Goal: Task Accomplishment & Management: Manage account settings

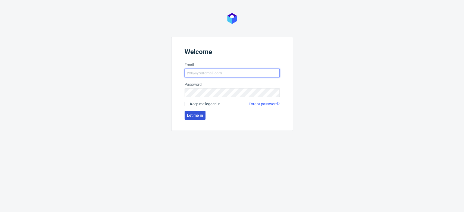
type input "aleksandra.letowska@packhelp.com"
click at [198, 118] on button "Let me in" at bounding box center [195, 115] width 21 height 9
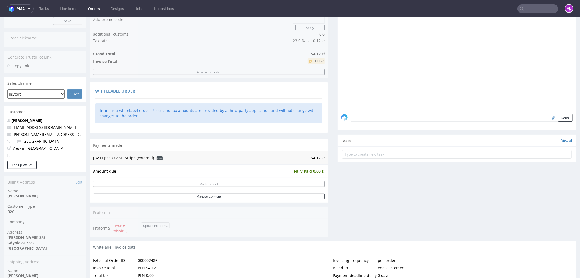
scroll to position [121, 0]
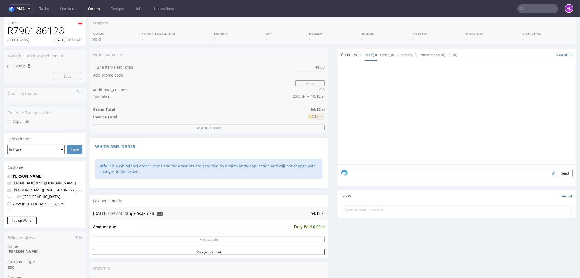
scroll to position [91, 0]
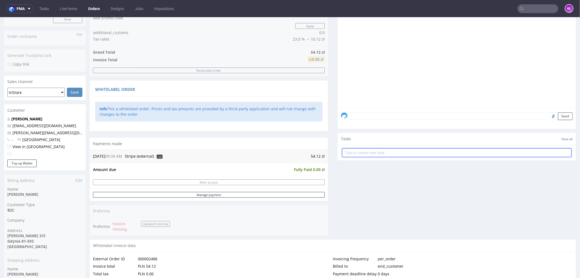
click at [373, 151] on input "text" at bounding box center [456, 152] width 229 height 9
type input "refund"
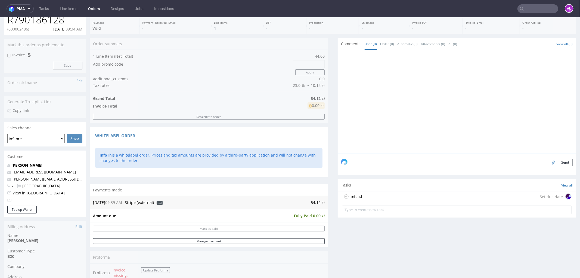
scroll to position [0, 0]
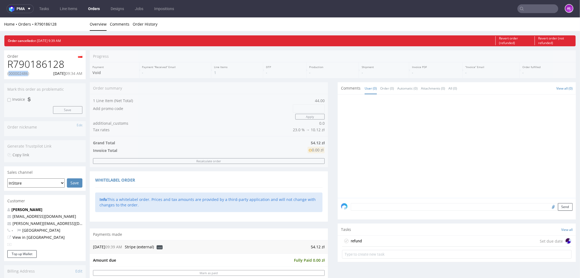
drag, startPoint x: 10, startPoint y: 74, endPoint x: 27, endPoint y: 74, distance: 17.4
click at [27, 74] on p "(000002486)" at bounding box center [18, 72] width 22 height 5
copy p "000002486"
drag, startPoint x: 8, startPoint y: 63, endPoint x: 75, endPoint y: 66, distance: 66.7
click at [75, 66] on h1 "R790186128" at bounding box center [44, 63] width 75 height 11
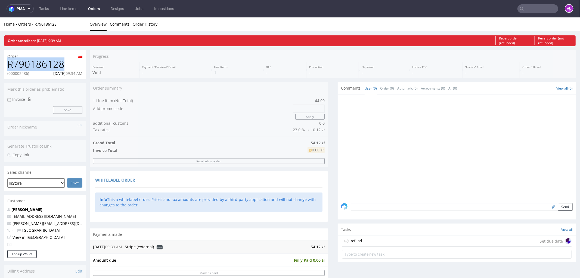
copy h1 "R790186128"
drag, startPoint x: 400, startPoint y: 238, endPoint x: 420, endPoint y: 252, distance: 24.7
click at [400, 238] on div "refund Set due date" at bounding box center [456, 240] width 229 height 11
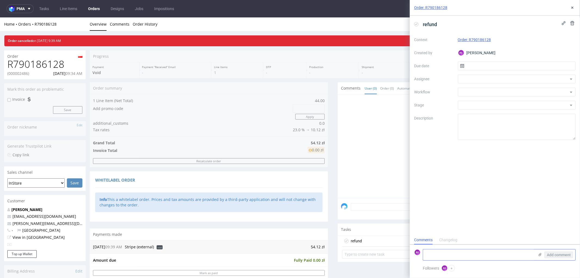
scroll to position [4, 0]
click at [491, 253] on textarea at bounding box center [478, 254] width 111 height 11
drag, startPoint x: 308, startPoint y: 248, endPoint x: 324, endPoint y: 248, distance: 16.0
click at [324, 248] on div "Progress Payment Void Payment “Received” Email - Line Items 1 DTP - Production …" at bounding box center [333, 277] width 486 height 455
copy table "21.08.25 09:39 AM Stripe (external) void"
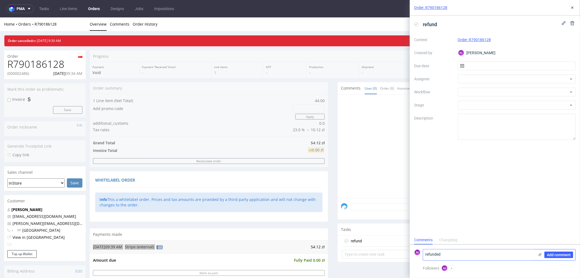
click at [465, 254] on textarea "refunded" at bounding box center [478, 254] width 111 height 11
paste textarea "54.12 zł"
type textarea "refunded 54.12 zł"
click at [550, 253] on span "Add comment" at bounding box center [559, 255] width 24 height 4
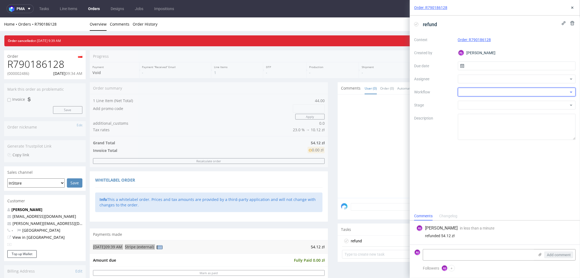
click at [488, 91] on div at bounding box center [517, 92] width 118 height 9
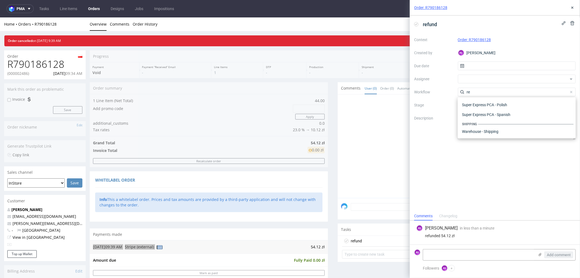
type input "ref"
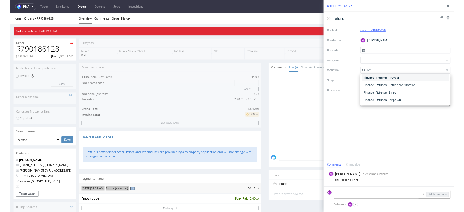
scroll to position [29, 0]
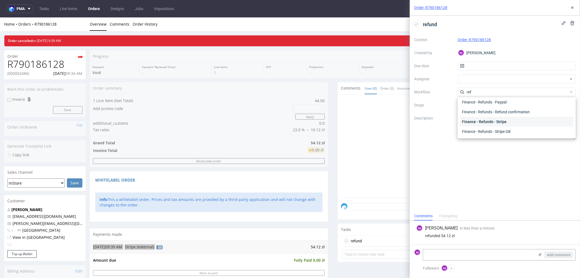
drag, startPoint x: 497, startPoint y: 117, endPoint x: 494, endPoint y: 110, distance: 8.2
click at [496, 117] on div "Finance - Refunds - Stripe" at bounding box center [517, 122] width 114 height 10
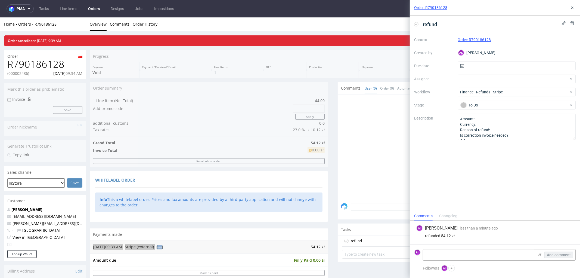
click at [415, 23] on icon at bounding box center [416, 24] width 4 height 4
click at [573, 6] on icon at bounding box center [572, 7] width 4 height 4
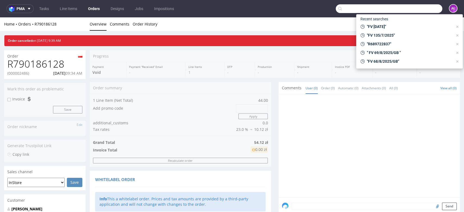
click at [411, 11] on input "text" at bounding box center [389, 8] width 107 height 9
paste input "FV 179/7/2025"
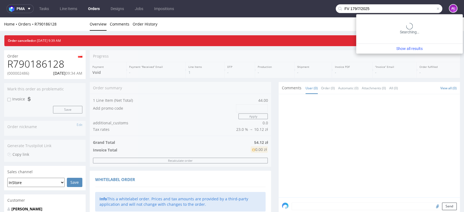
type input "FV 179/7/2025"
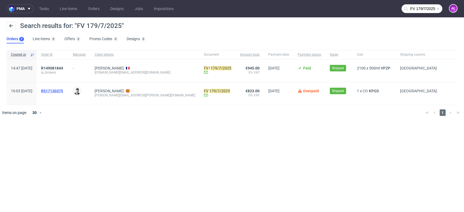
click at [63, 92] on span "R517130375" at bounding box center [52, 91] width 22 height 4
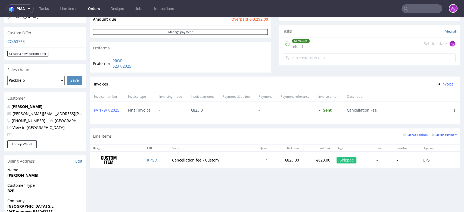
scroll to position [151, 0]
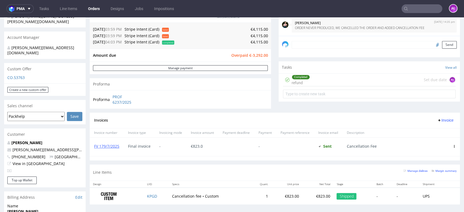
click at [437, 122] on span "Invoice" at bounding box center [445, 120] width 16 height 4
click at [437, 132] on span "Upload" at bounding box center [436, 132] width 26 height 5
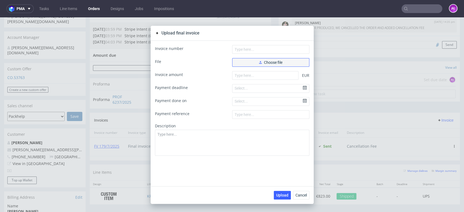
click at [277, 62] on span "Choose file" at bounding box center [270, 63] width 23 height 4
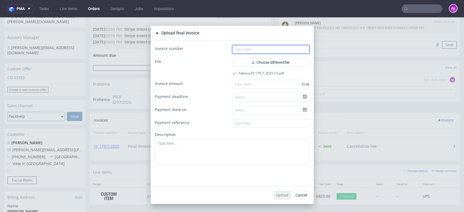
click at [246, 49] on input "text" at bounding box center [270, 49] width 77 height 9
paste input "FV 179/7/2025"
type input "FV 179/7/2025"
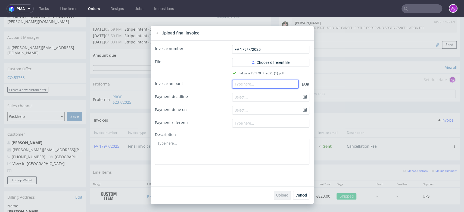
click at [272, 83] on input "number" at bounding box center [265, 84] width 66 height 9
paste input "823.00"
type input "823.00"
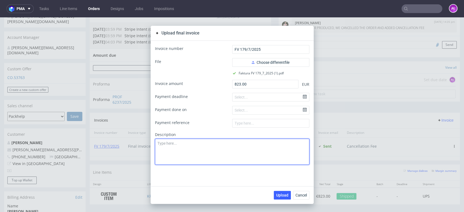
click at [249, 158] on textarea at bounding box center [232, 152] width 154 height 26
drag, startPoint x: 171, startPoint y: 144, endPoint x: 144, endPoint y: 145, distance: 26.4
click at [144, 145] on div "Upload final invoice Invoice number FV 179/7/2025 File Choose different file Fa…" at bounding box center [232, 114] width 464 height 195
paste textarea "ancellation Fee"
type textarea "Cancellation Fee - correct invoice"
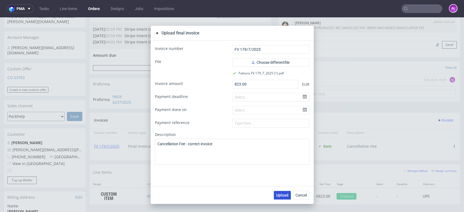
click at [276, 196] on span "Upload" at bounding box center [282, 196] width 12 height 4
click at [299, 196] on span "Cancel" at bounding box center [301, 196] width 11 height 4
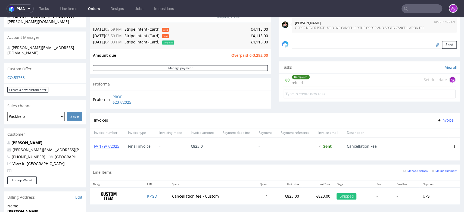
click at [453, 147] on icon at bounding box center [454, 146] width 3 height 3
click at [441, 156] on span "Edit" at bounding box center [432, 156] width 33 height 5
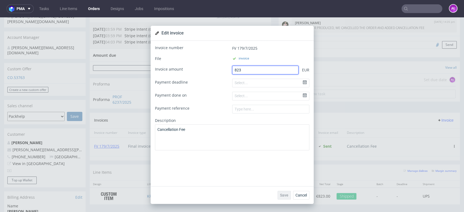
drag, startPoint x: 251, startPoint y: 71, endPoint x: 209, endPoint y: 71, distance: 42.4
click at [209, 71] on div "Invoice amount 823 EUR" at bounding box center [232, 70] width 154 height 9
type input "0"
click at [282, 195] on span "Save" at bounding box center [284, 196] width 8 height 4
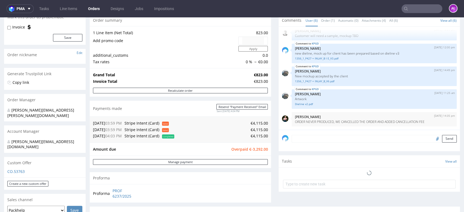
scroll to position [151, 0]
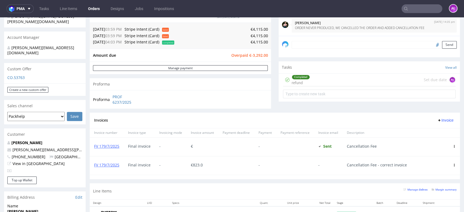
drag, startPoint x: 445, startPoint y: 146, endPoint x: 443, endPoint y: 148, distance: 2.9
click at [453, 146] on icon at bounding box center [454, 146] width 3 height 3
click at [430, 156] on span "Edit" at bounding box center [432, 156] width 33 height 5
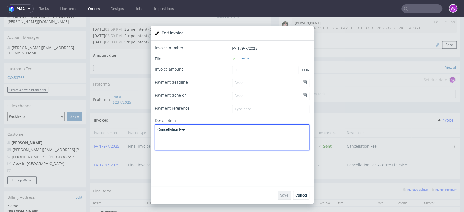
click at [234, 129] on textarea "Cancellation Fee" at bounding box center [232, 138] width 154 height 26
click at [234, 129] on textarea "Cancellation Fee - incorrect invoice" at bounding box center [232, 138] width 154 height 26
click at [225, 130] on textarea "Cancellation Fee - incorrect invoice" at bounding box center [232, 138] width 154 height 26
click at [241, 135] on textarea "Cancellation Fee - incorrect invoice" at bounding box center [232, 138] width 154 height 26
drag, startPoint x: 215, startPoint y: 130, endPoint x: 202, endPoint y: 131, distance: 12.9
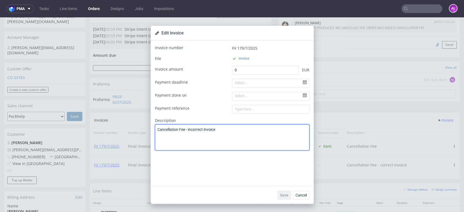
click at [202, 131] on textarea "Cancellation Fee - incorrect invoice" at bounding box center [232, 138] width 154 height 26
type textarea "Cancellation Fee - incorrect VAT rate"
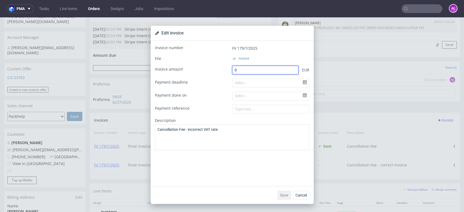
drag, startPoint x: 252, startPoint y: 66, endPoint x: 253, endPoint y: 70, distance: 4.1
click at [252, 67] on input "0" at bounding box center [265, 70] width 66 height 9
type input "0.0"
click at [282, 194] on span "Save" at bounding box center [284, 196] width 8 height 4
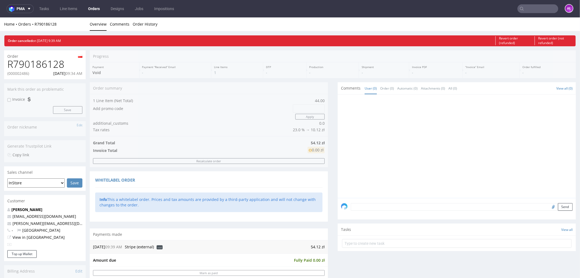
scroll to position [121, 0]
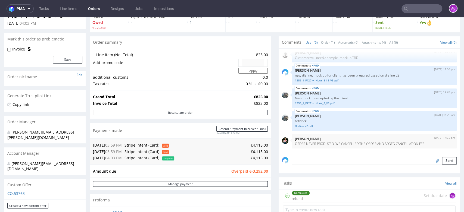
scroll to position [30, 0]
